Goal: Task Accomplishment & Management: Complete application form

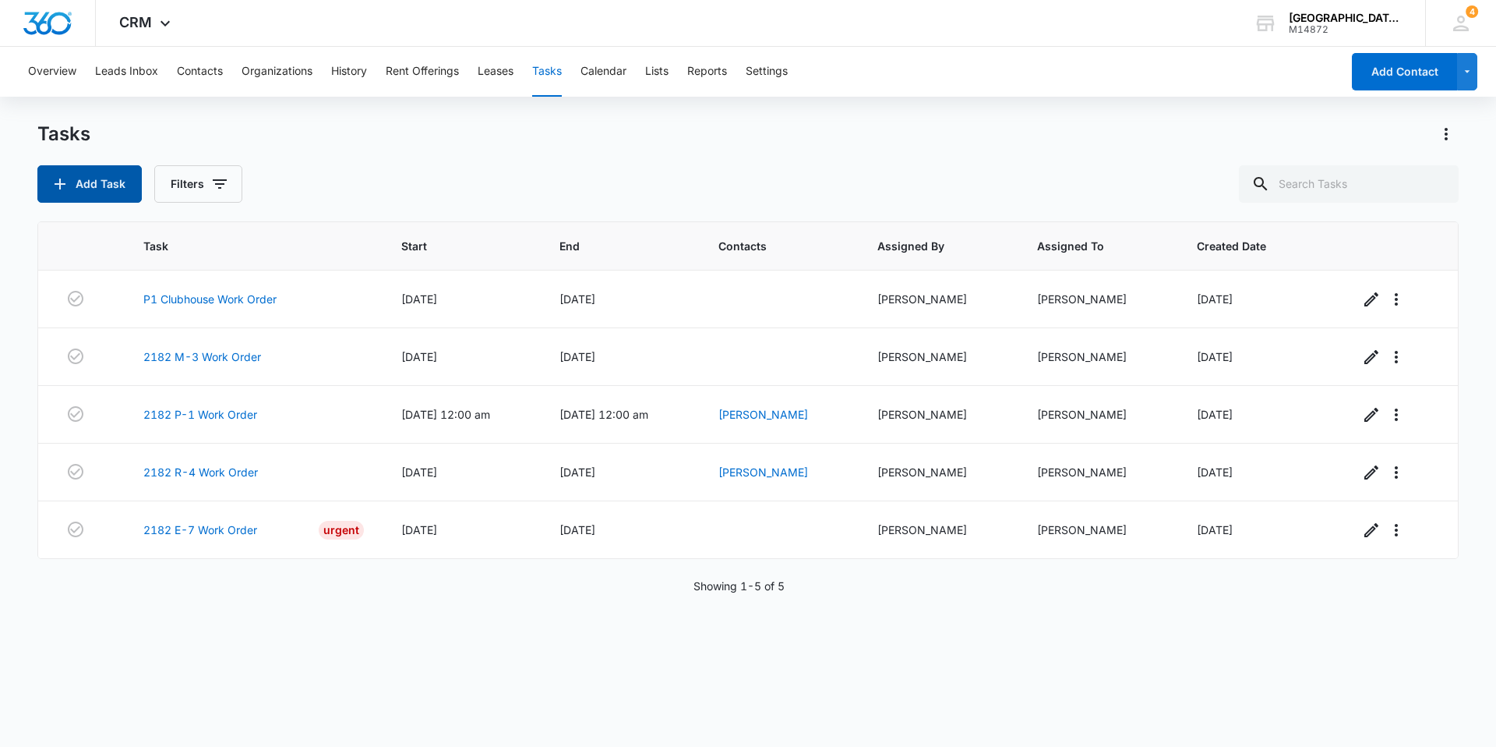
click at [94, 182] on button "Add Task" at bounding box center [89, 183] width 104 height 37
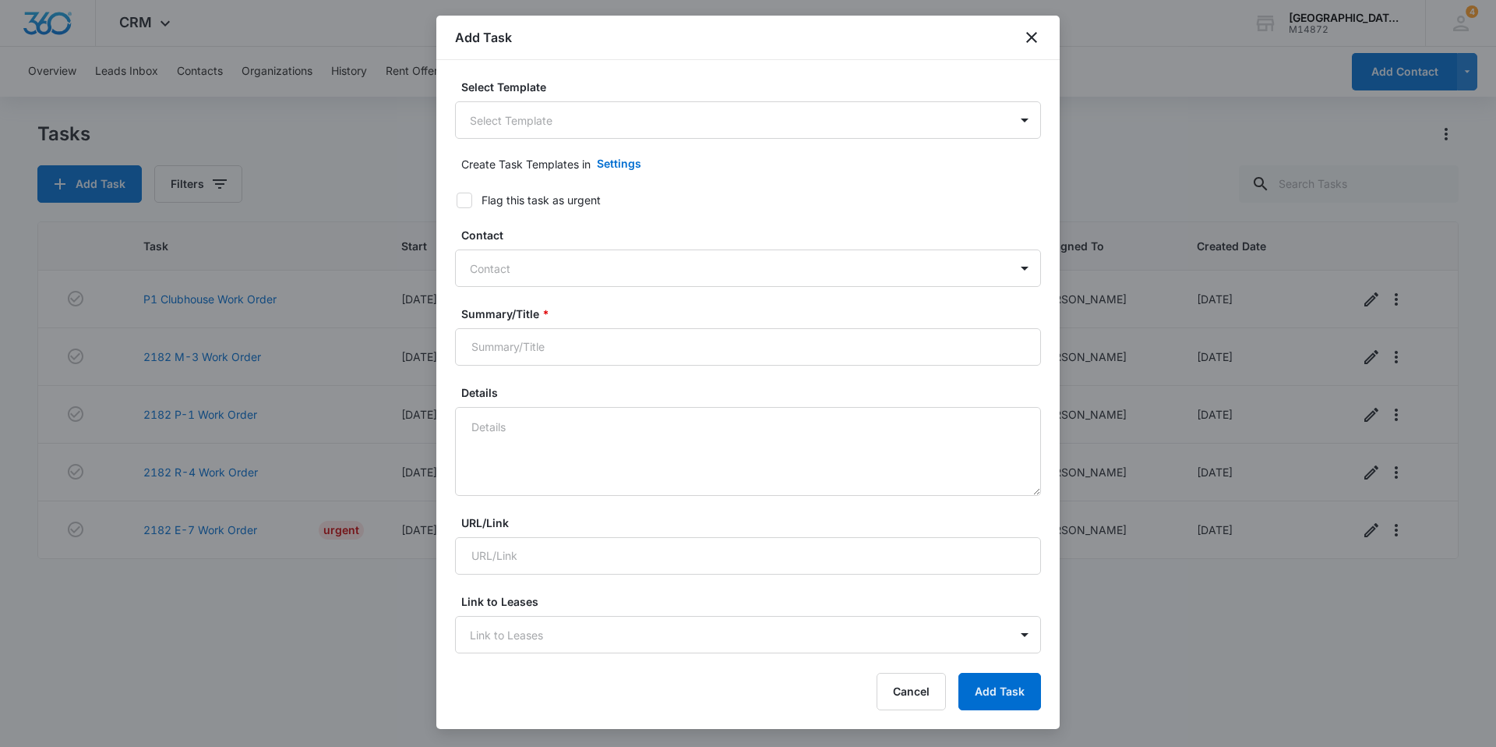
click at [625, 99] on div "Select Template Select Template" at bounding box center [748, 109] width 586 height 60
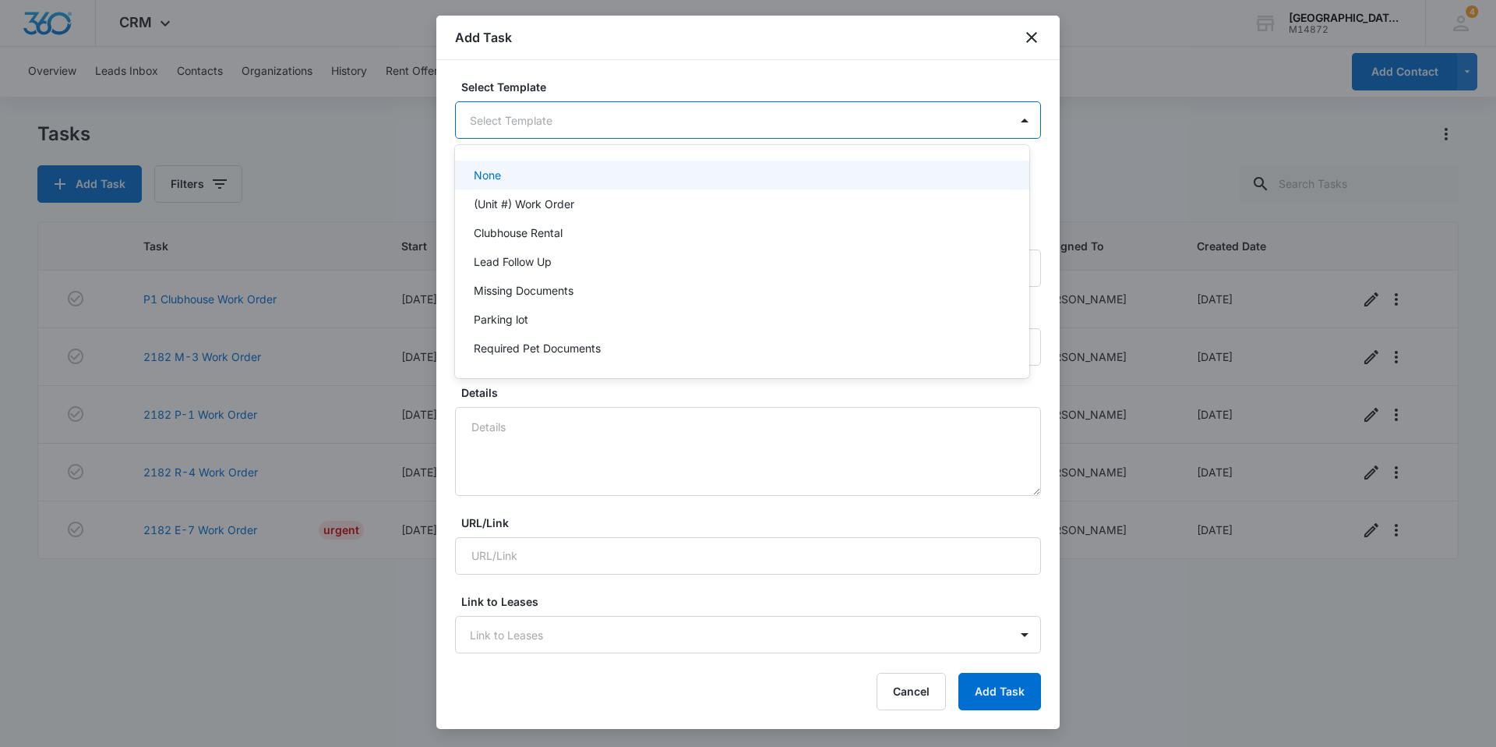
click at [622, 113] on body "CRM Apps Reputation Websites Forms CRM Email Social Content Ads Intelligence Fi…" at bounding box center [748, 373] width 1496 height 747
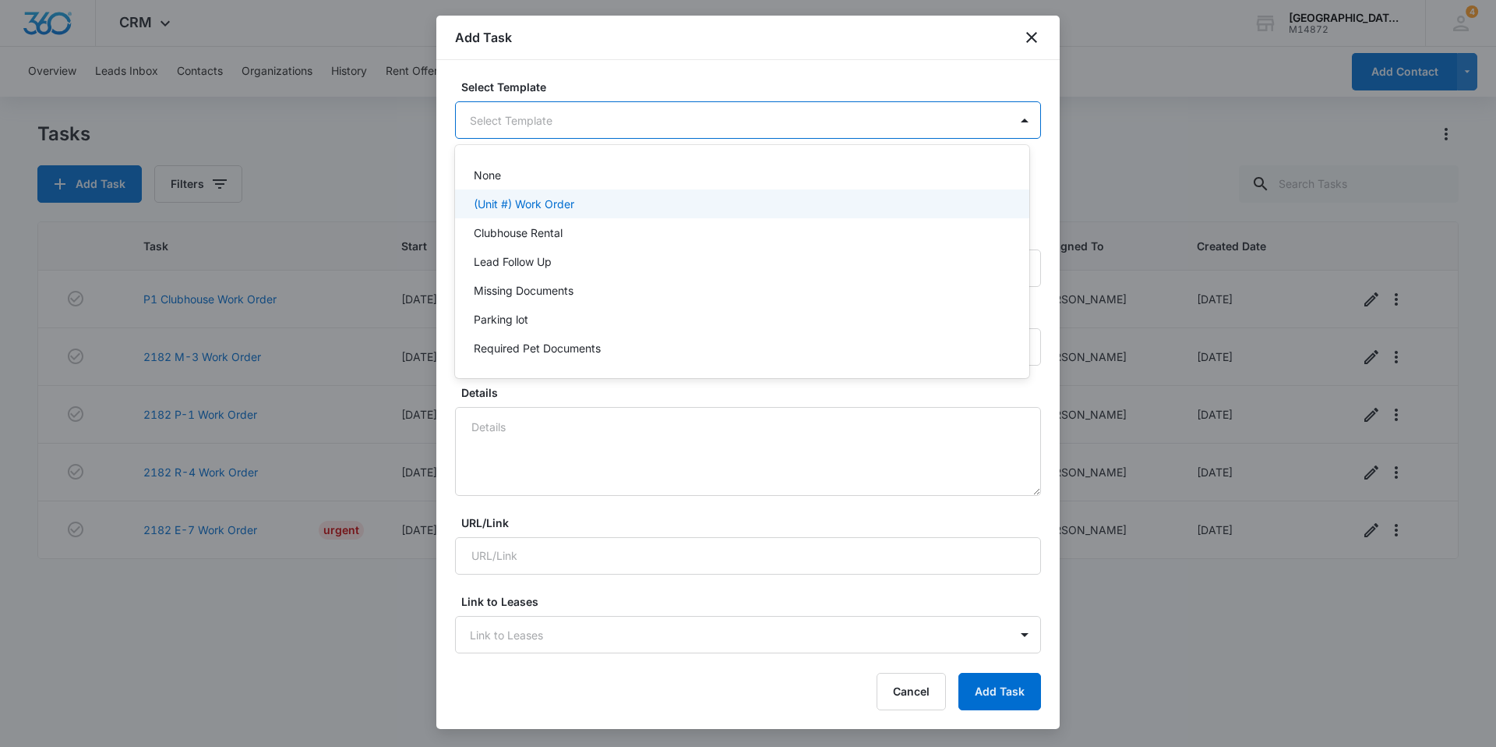
click at [600, 214] on div "(Unit #) Work Order" at bounding box center [742, 203] width 574 height 29
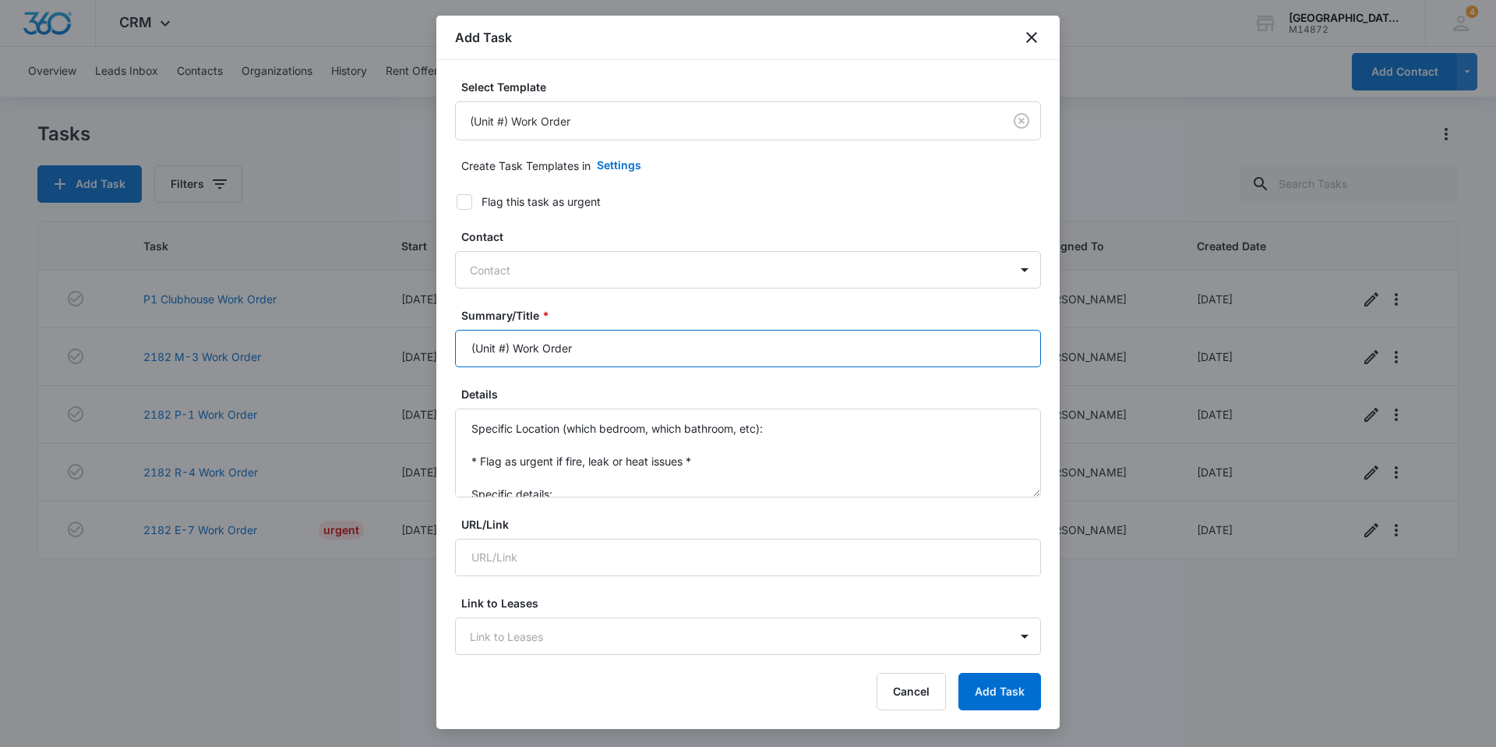
drag, startPoint x: 510, startPoint y: 344, endPoint x: 397, endPoint y: 337, distance: 113.2
click at [397, 337] on body "CRM Apps Reputation Websites Forms CRM Email Social Content Ads Intelligence Fi…" at bounding box center [748, 373] width 1496 height 747
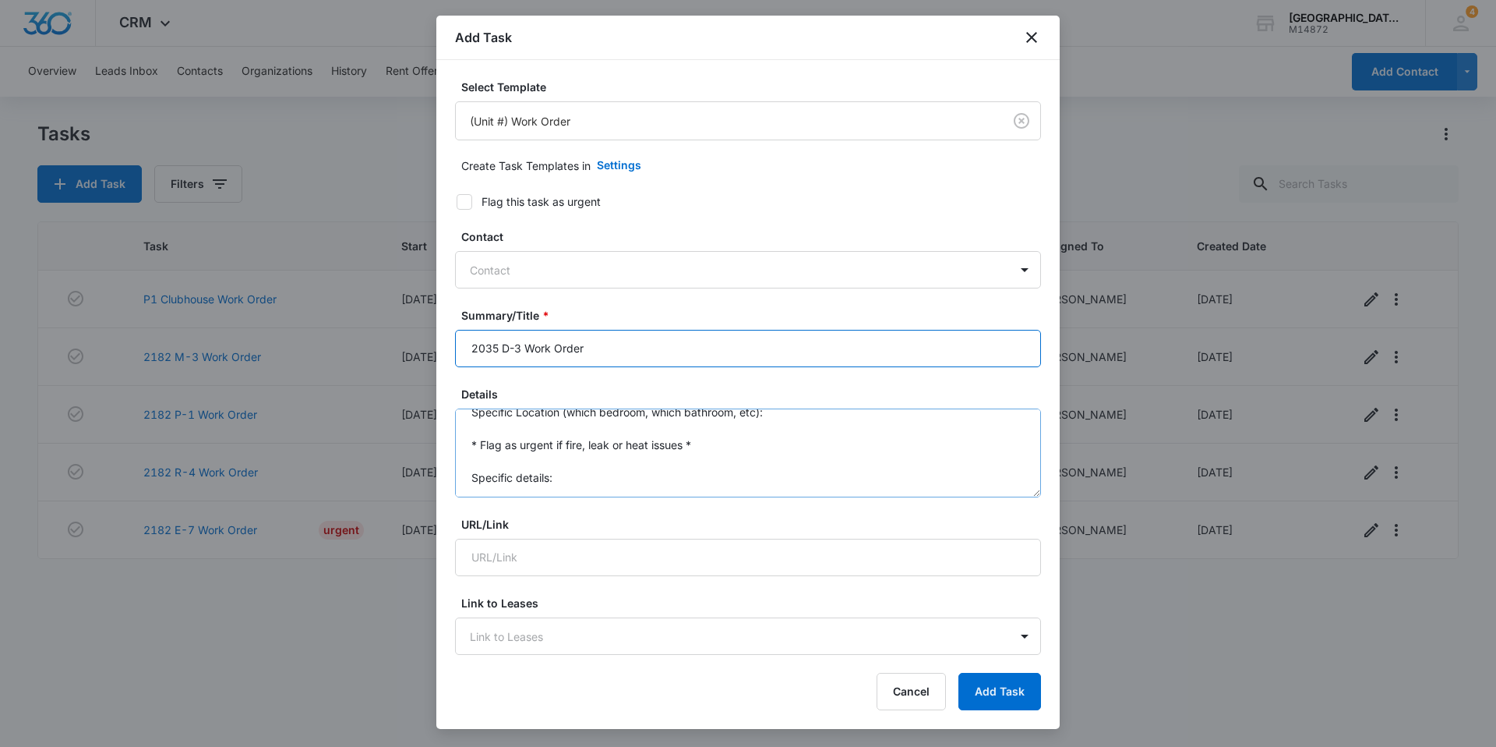
scroll to position [33, 0]
type input "2035 D-3 Work Order"
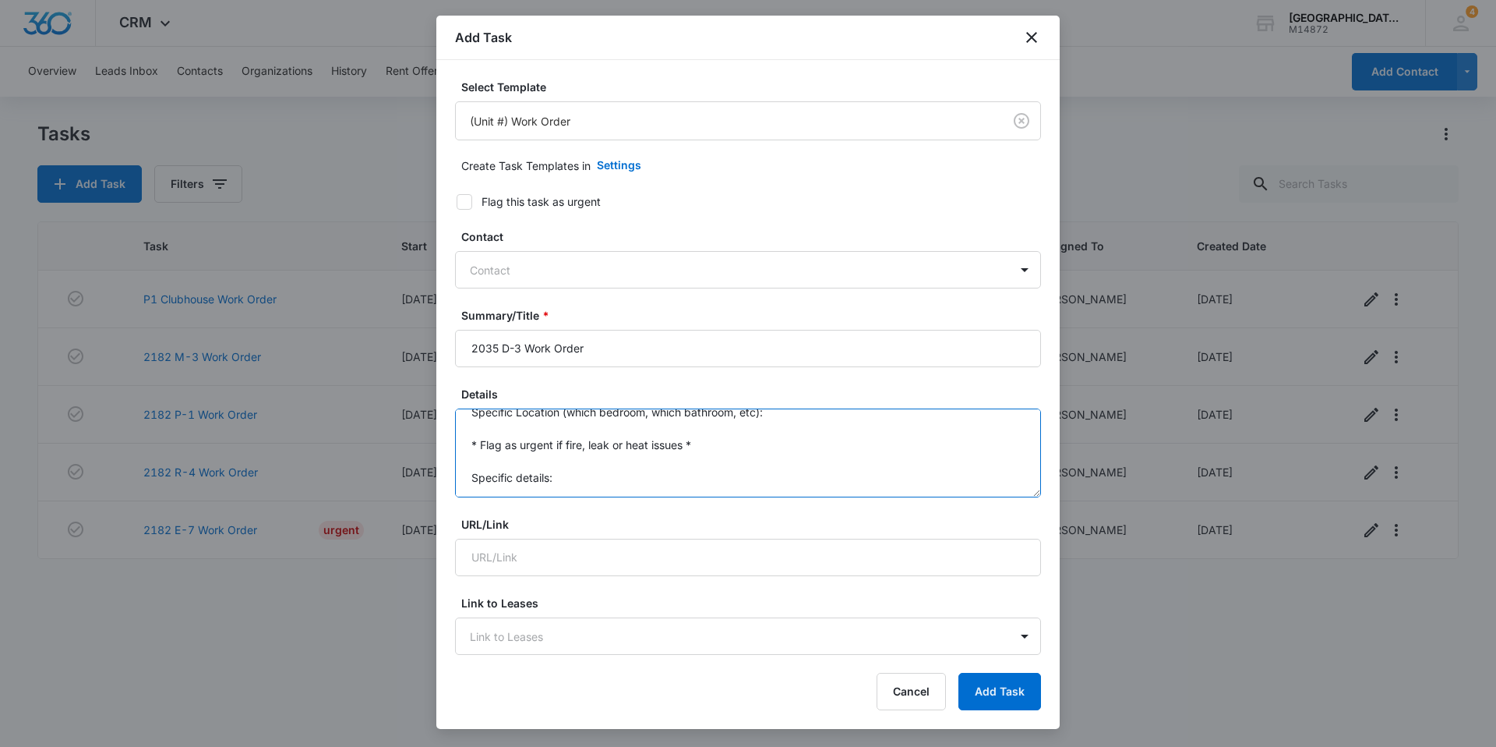
scroll to position [0, 0]
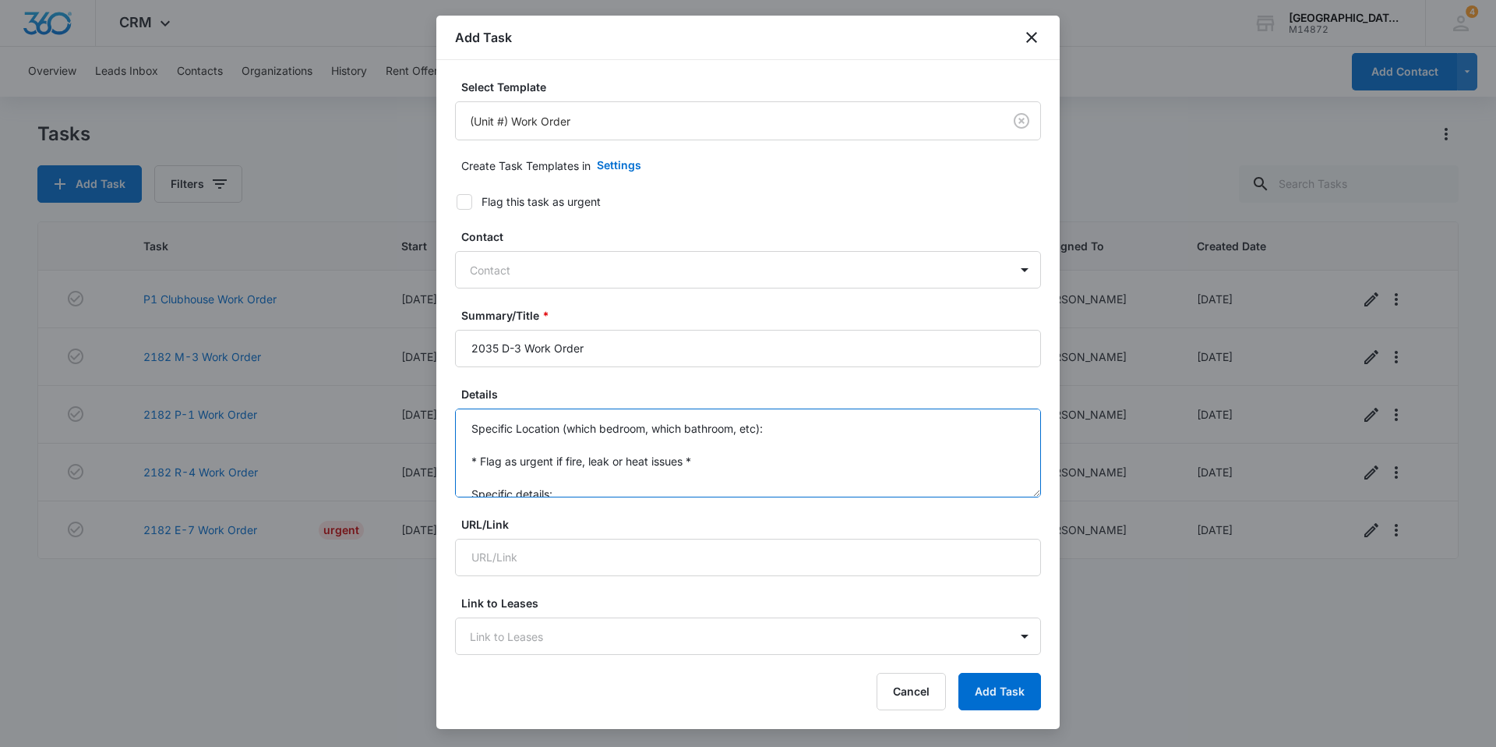
drag, startPoint x: 488, startPoint y: 464, endPoint x: 450, endPoint y: 357, distance: 113.9
click at [450, 357] on div "Select Template (Unit #) Work Order Create Task Templates in Settings Flag this…" at bounding box center [747, 358] width 623 height 597
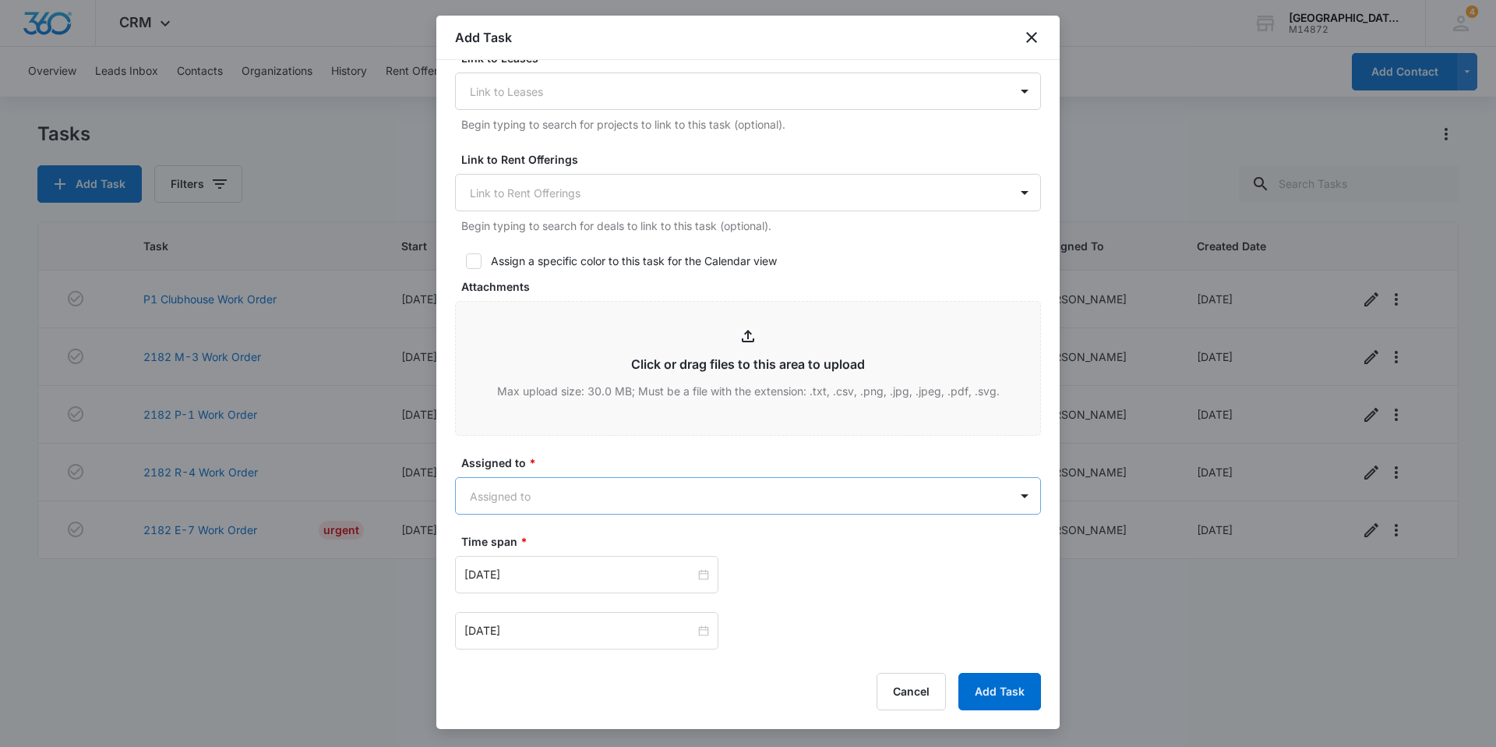
scroll to position [546, 0]
type textarea "Washer drain needs broken out"
click at [616, 485] on body "CRM Apps Reputation Websites Forms CRM Email Social Content Ads Intelligence Fi…" at bounding box center [748, 373] width 1496 height 747
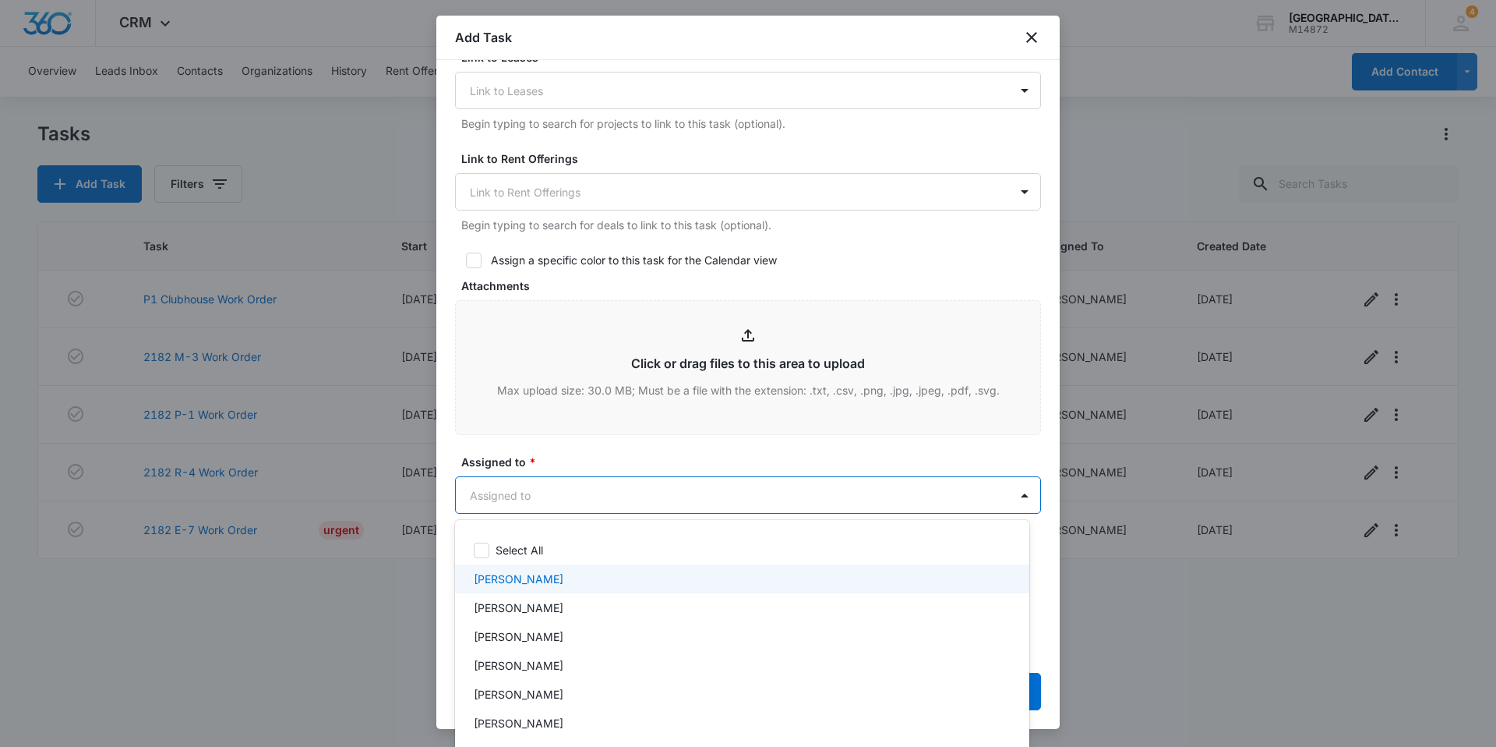
scroll to position [156, 0]
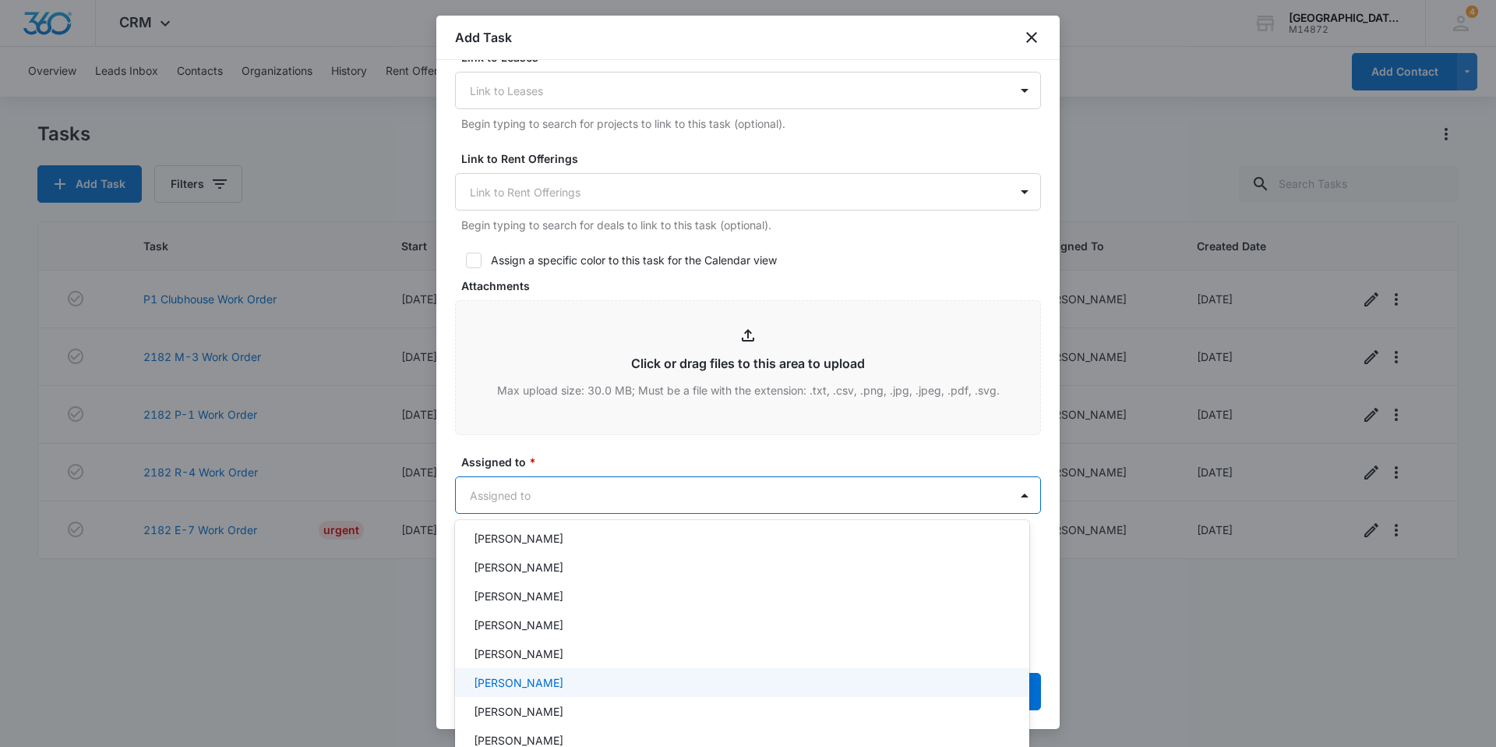
click at [595, 676] on div "[PERSON_NAME]" at bounding box center [741, 682] width 534 height 16
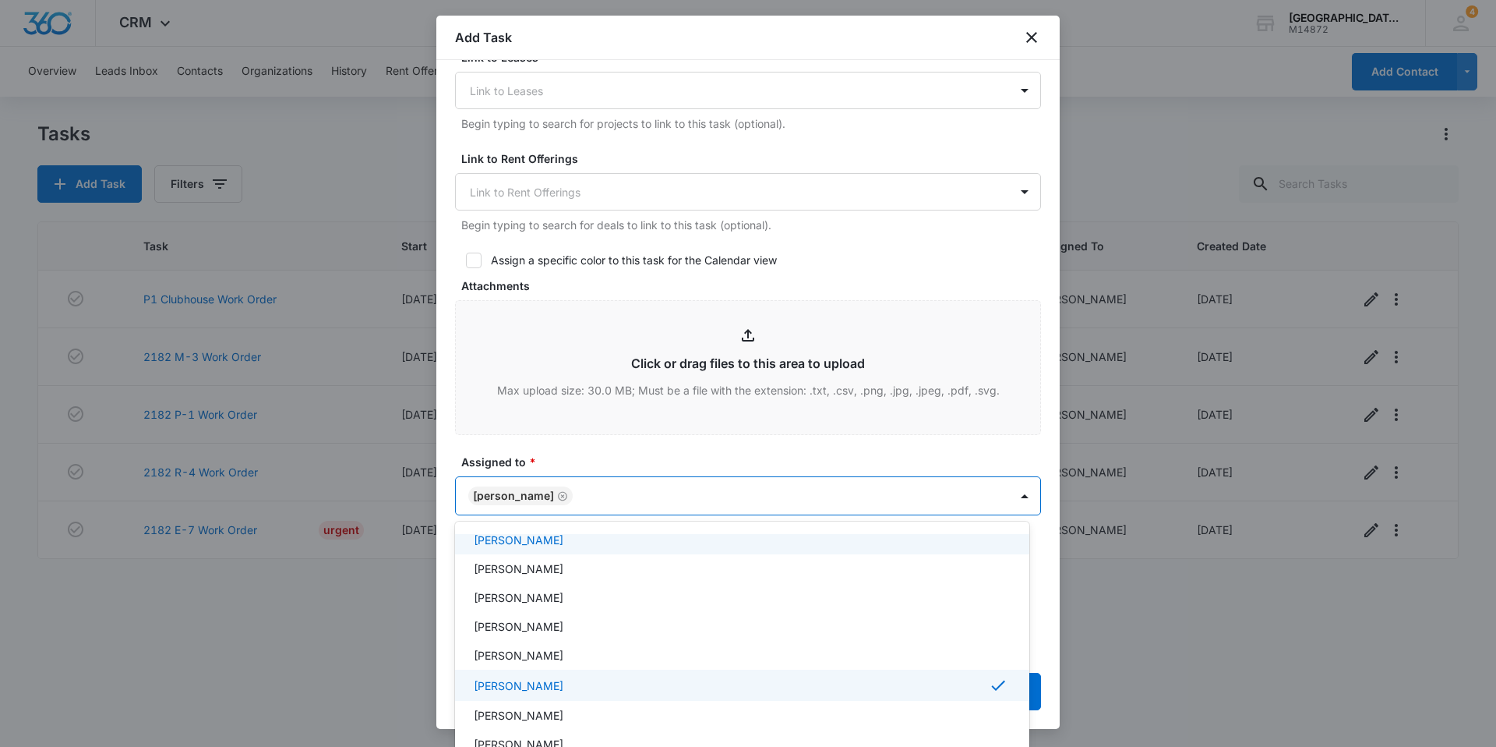
click at [614, 457] on div at bounding box center [748, 373] width 1496 height 747
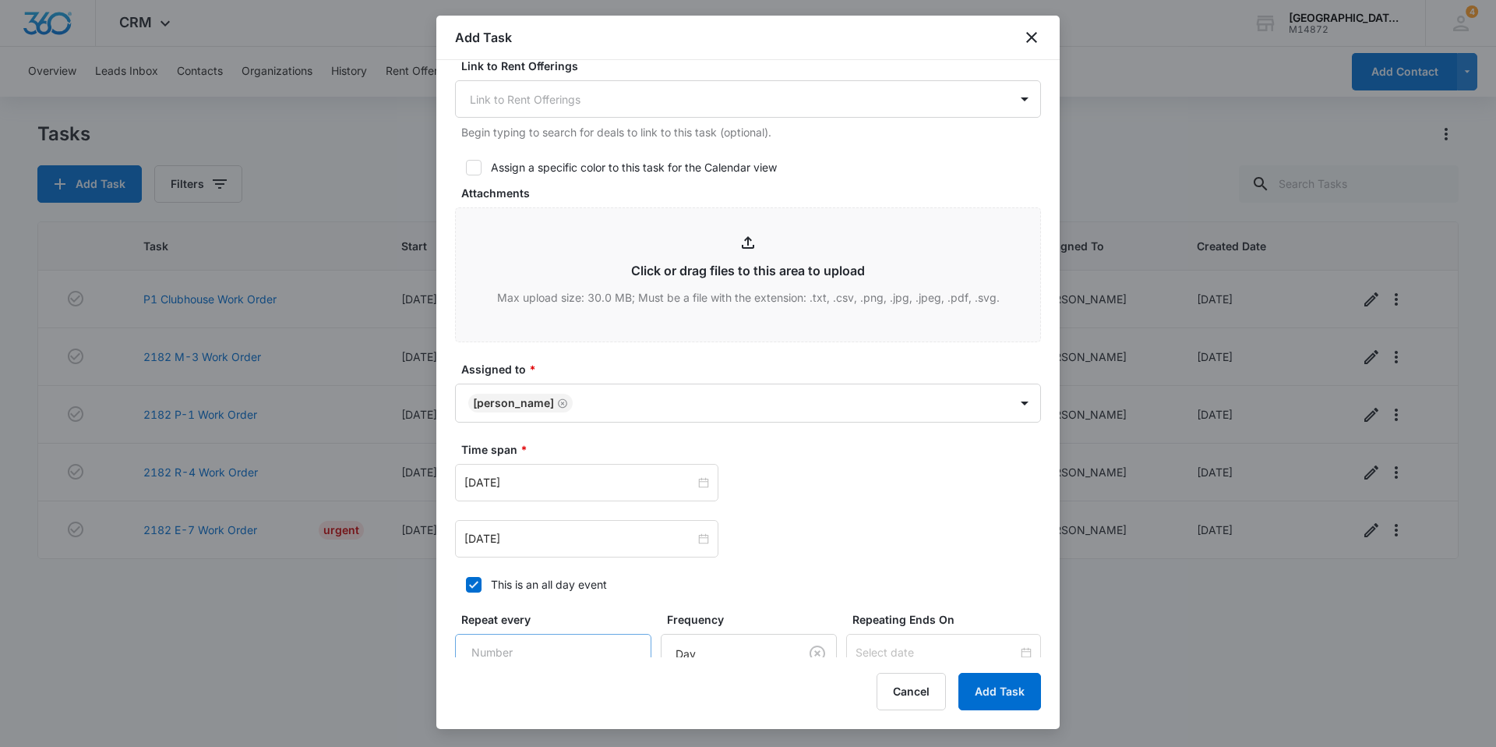
scroll to position [805, 0]
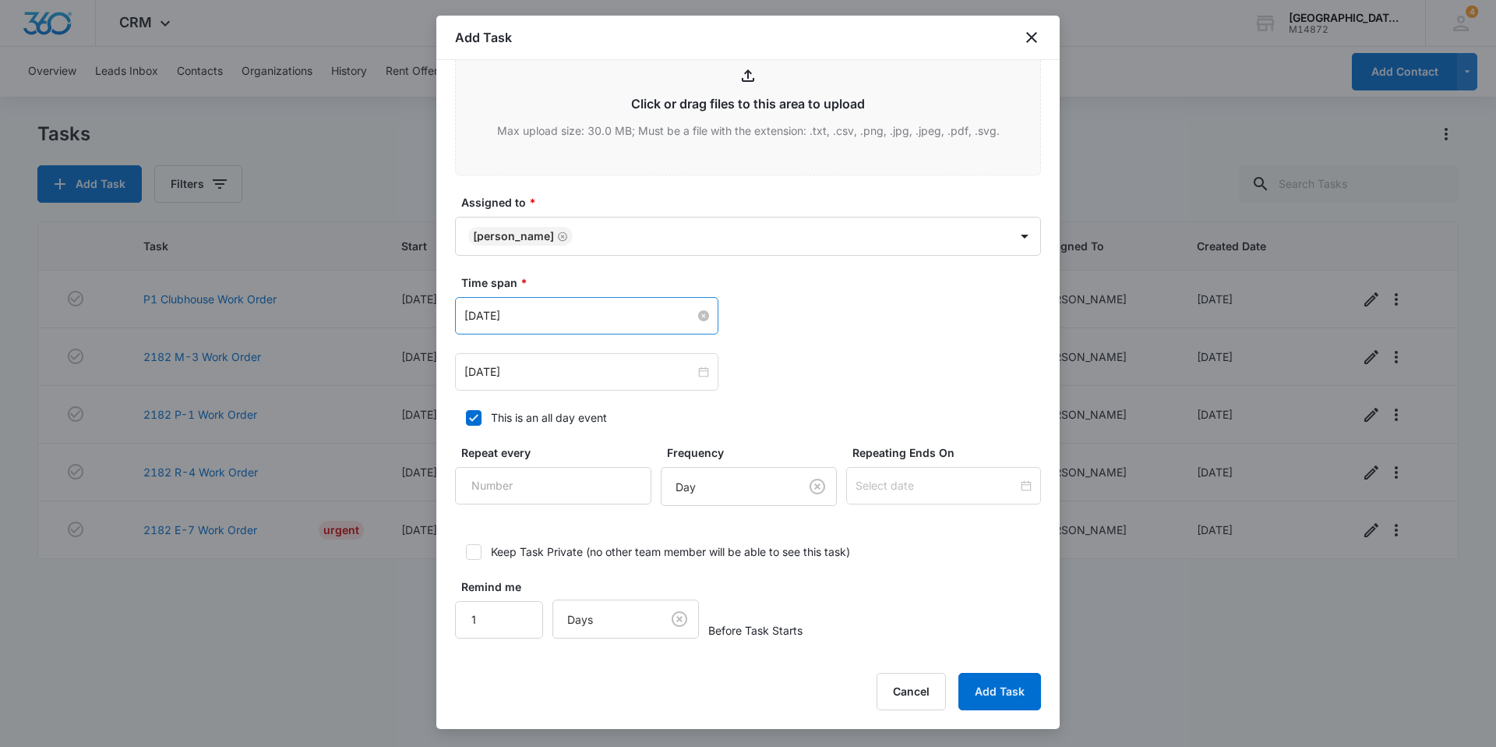
drag, startPoint x: 560, startPoint y: 315, endPoint x: 563, endPoint y: 323, distance: 8.9
click at [560, 313] on input "[DATE]" at bounding box center [579, 315] width 231 height 17
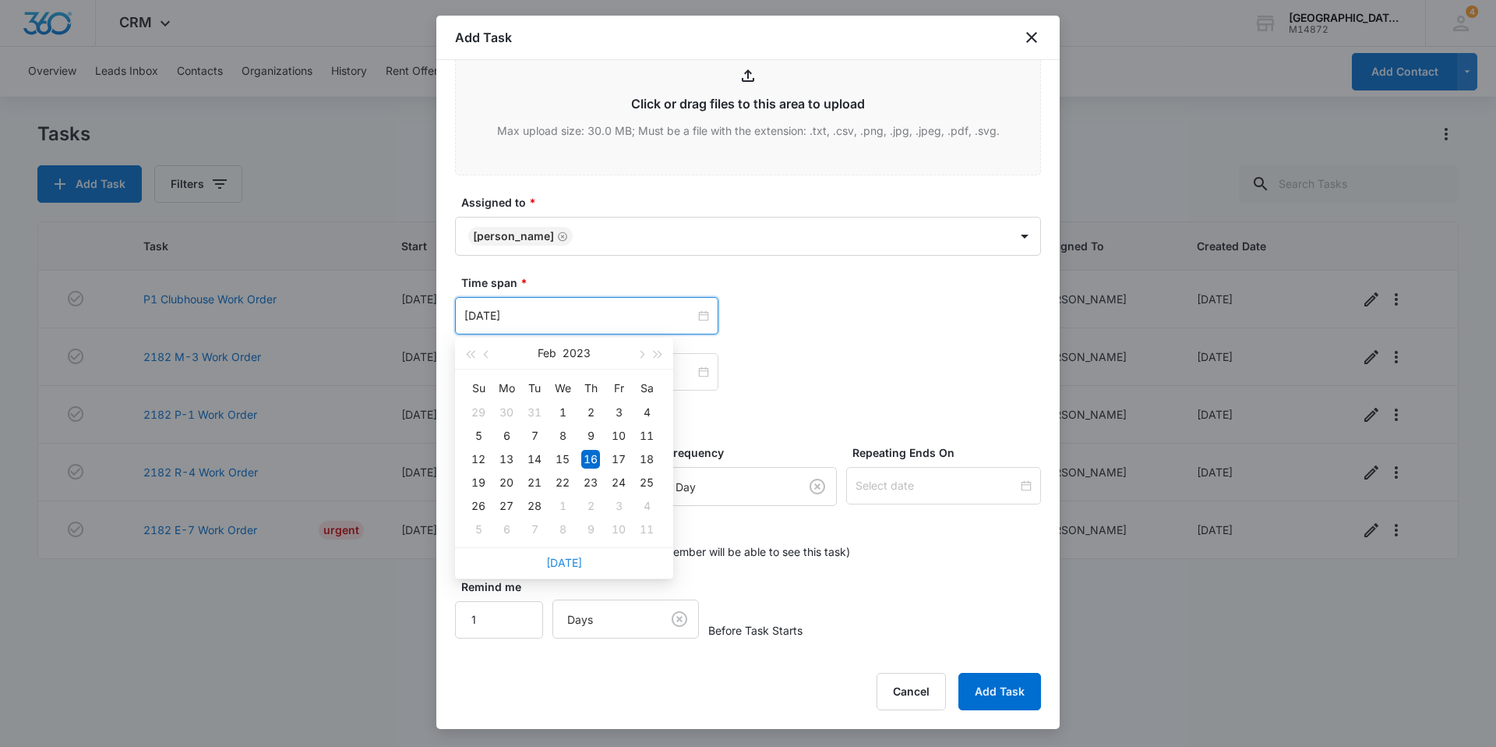
click at [562, 563] on link "[DATE]" at bounding box center [564, 562] width 36 height 13
type input "[DATE]"
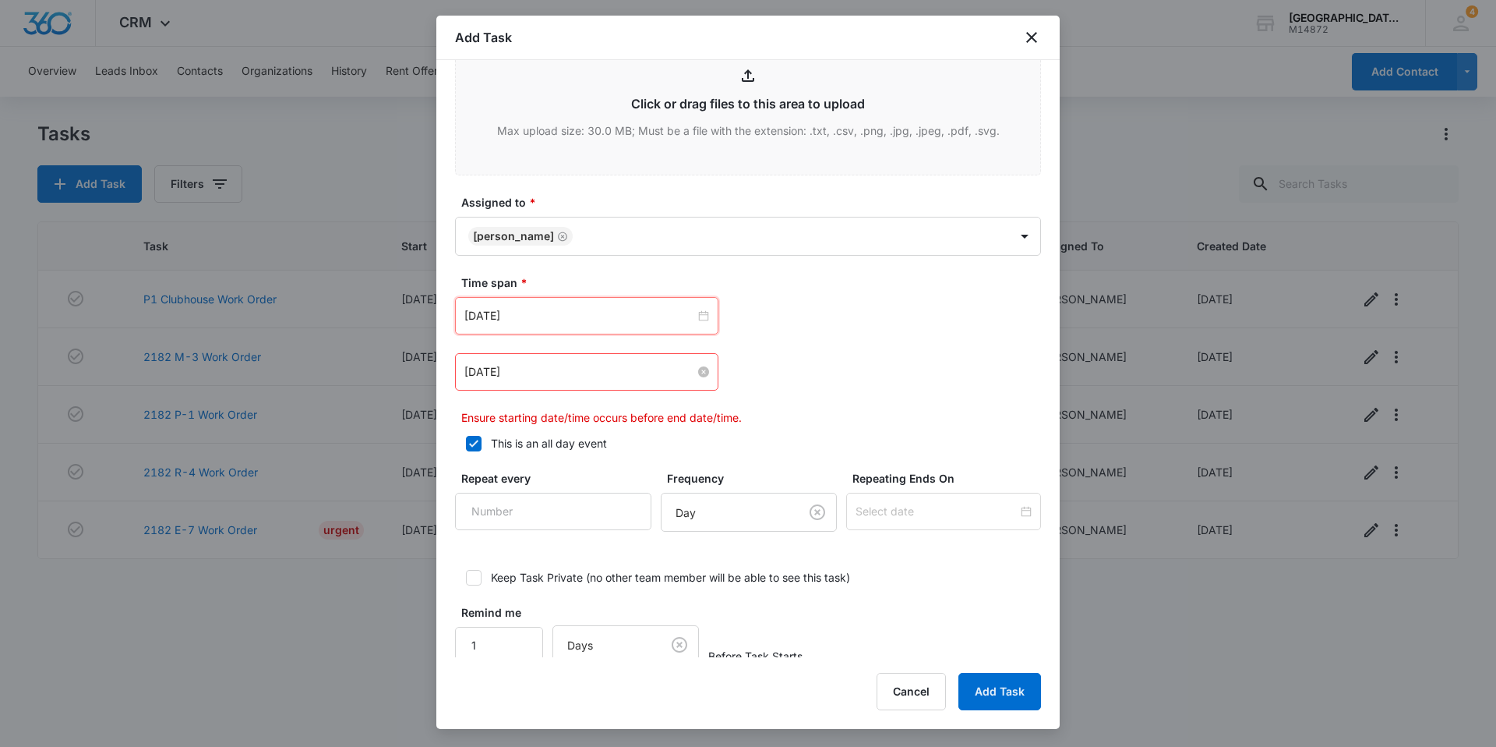
click at [574, 373] on input "[DATE]" at bounding box center [579, 371] width 231 height 17
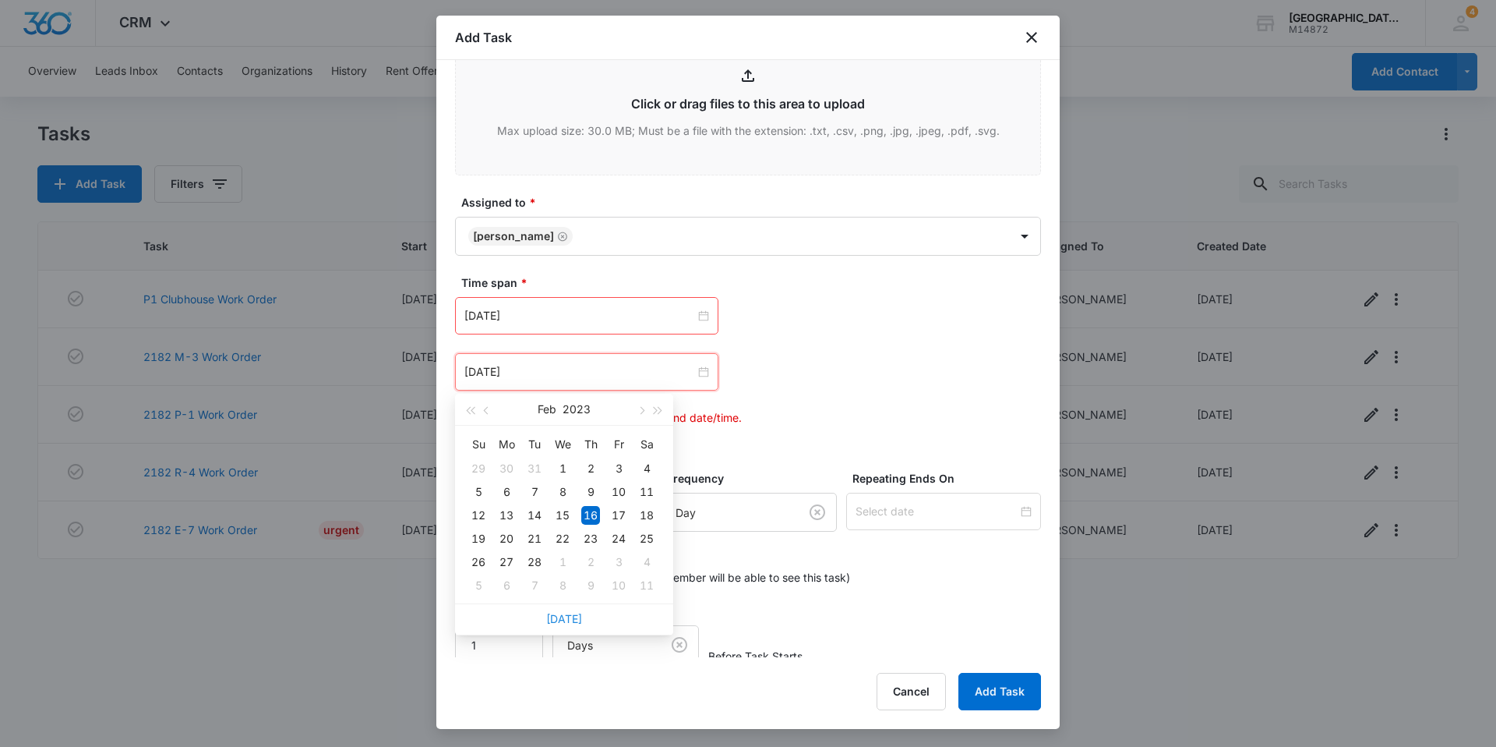
click at [563, 617] on link "[DATE]" at bounding box center [564, 618] width 36 height 13
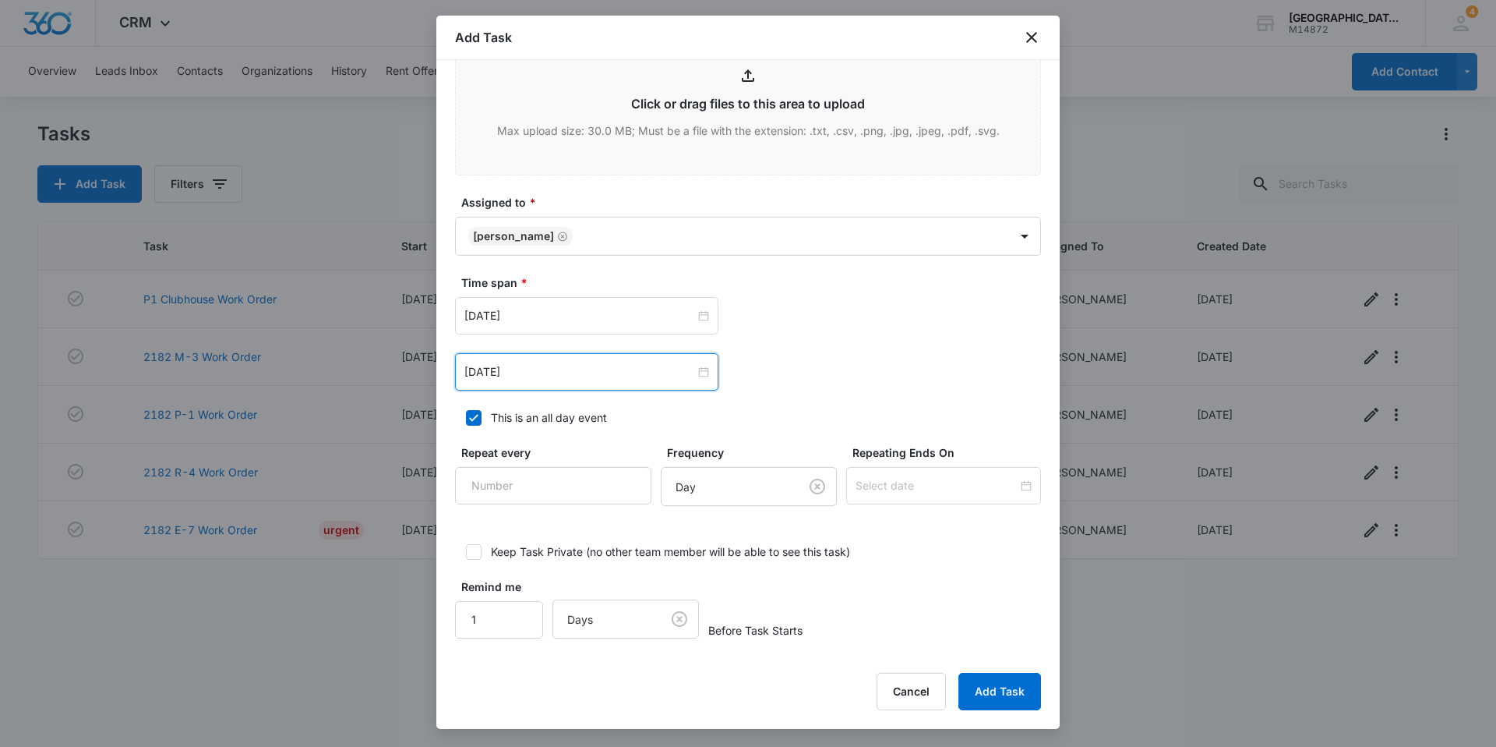
click at [554, 359] on div "[DATE]" at bounding box center [586, 371] width 263 height 37
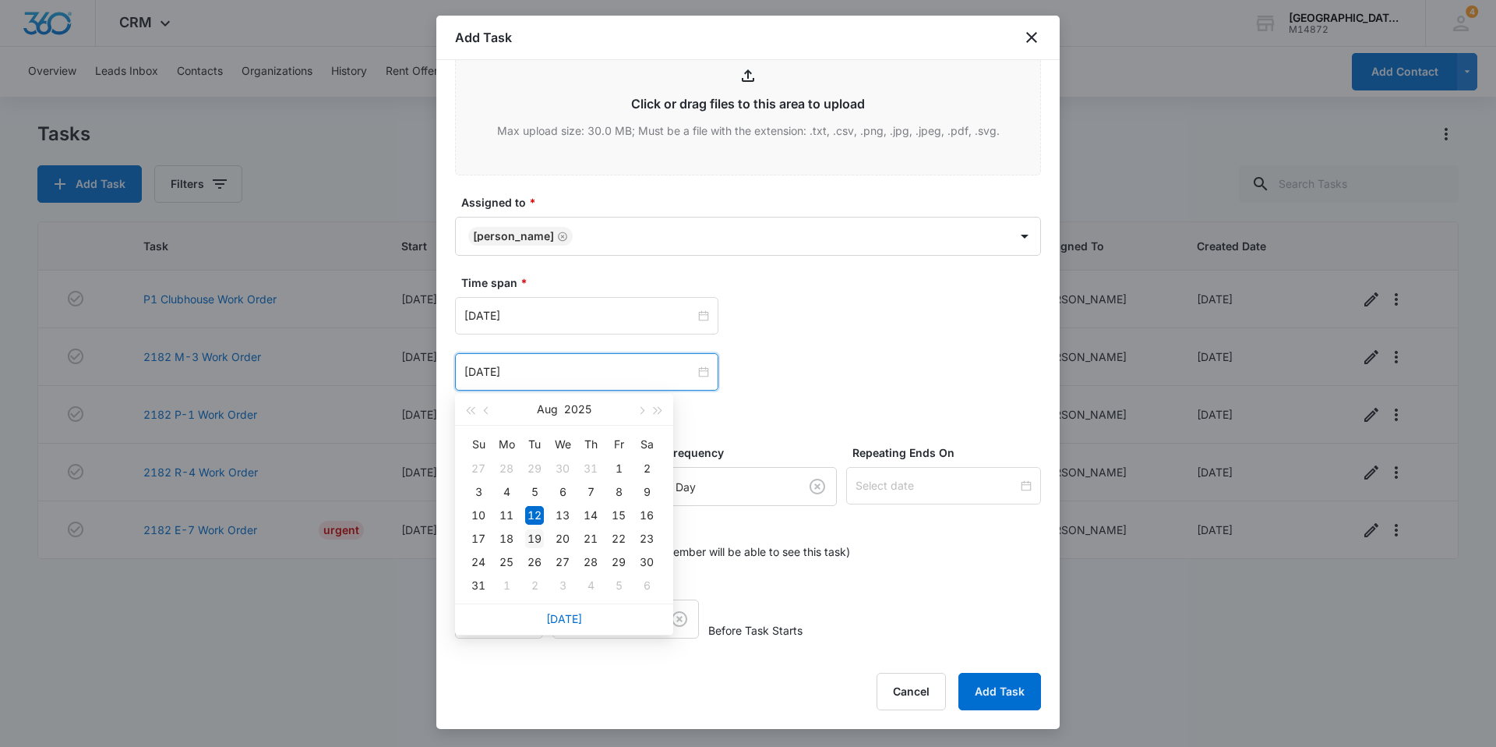
type input "[DATE]"
click at [544, 538] on td "19" at bounding box center [535, 538] width 28 height 23
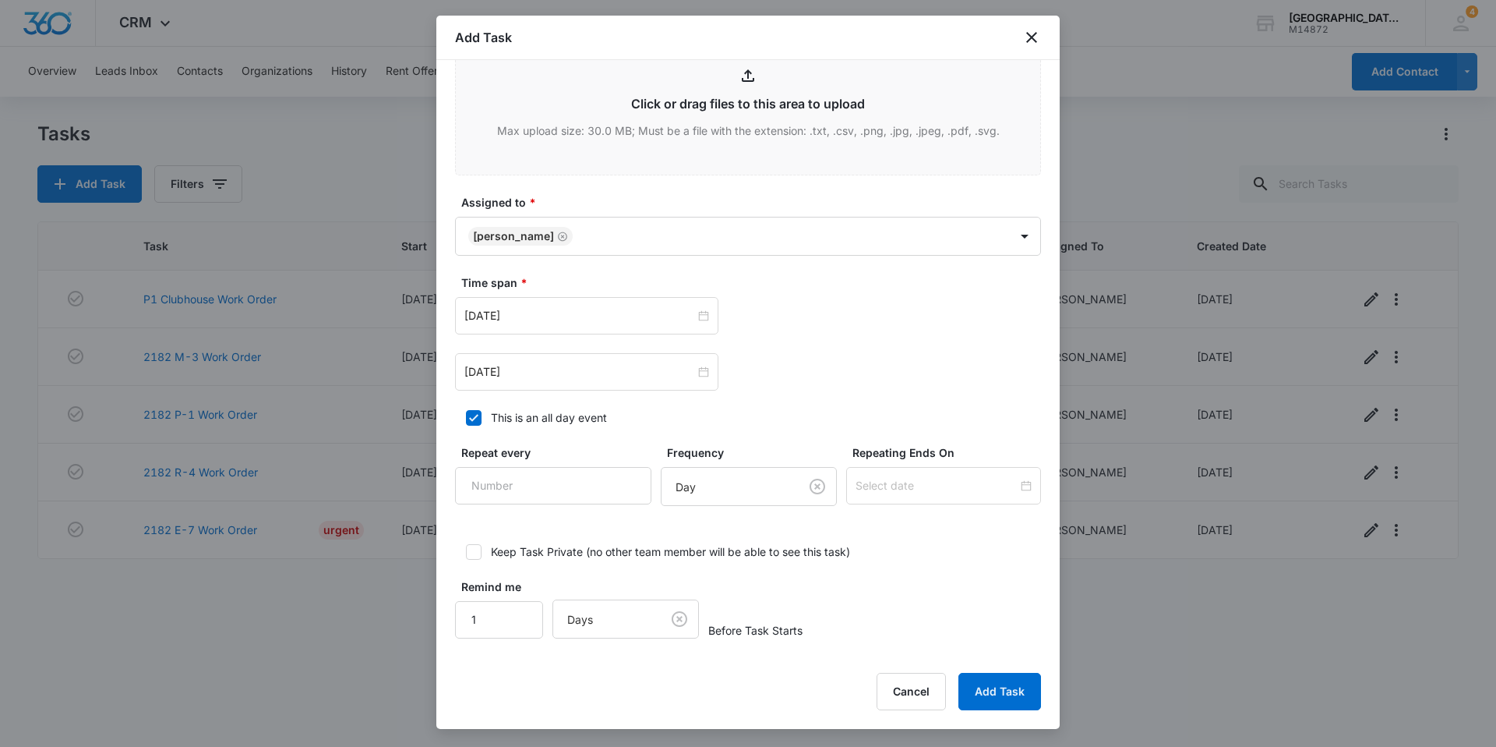
click at [548, 422] on div "This is an all day event" at bounding box center [549, 417] width 116 height 16
click at [466, 422] on input "This is an all day event" at bounding box center [460, 417] width 11 height 11
checkbox input "false"
click at [503, 618] on input "1" at bounding box center [499, 619] width 88 height 37
click at [994, 693] on button "Add Task" at bounding box center [1000, 691] width 83 height 37
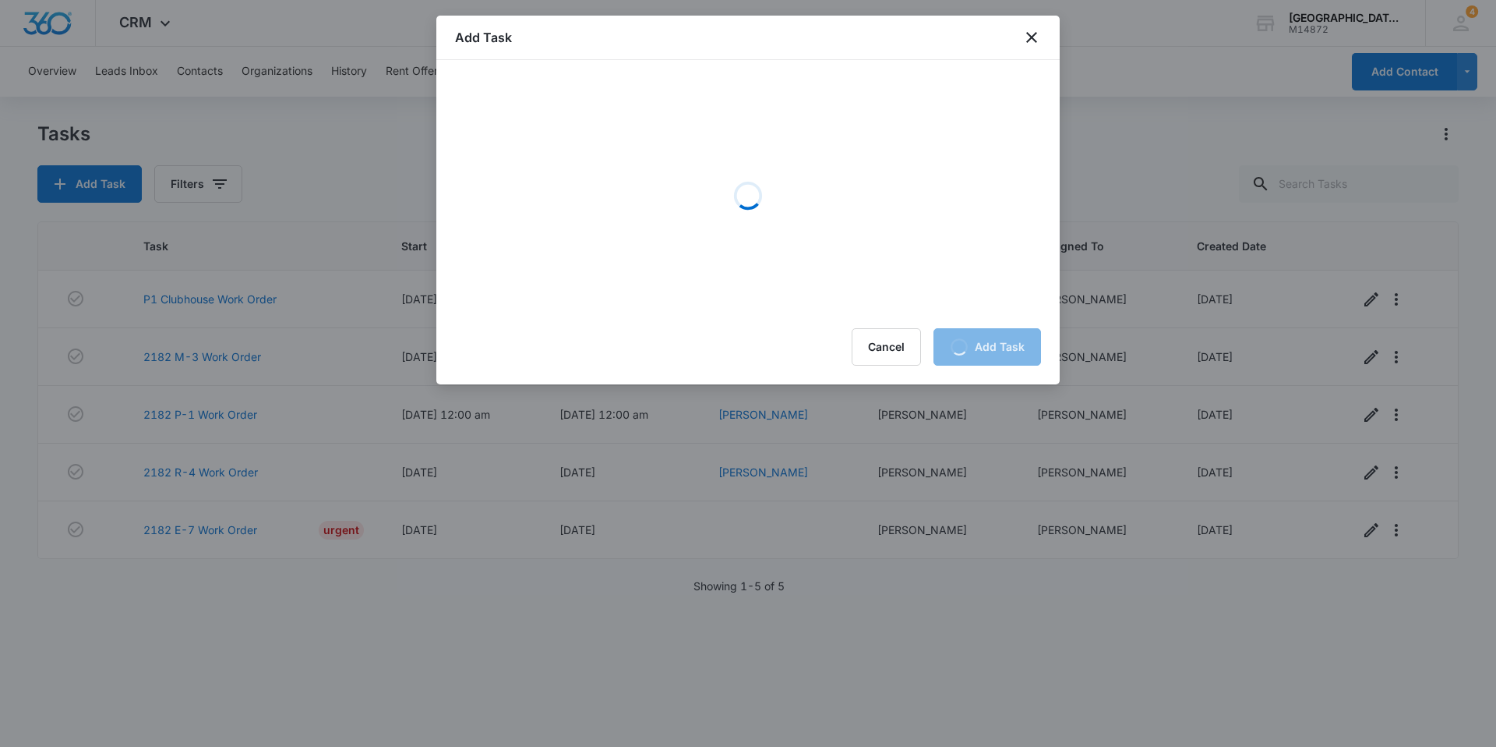
scroll to position [0, 0]
